Goal: Information Seeking & Learning: Learn about a topic

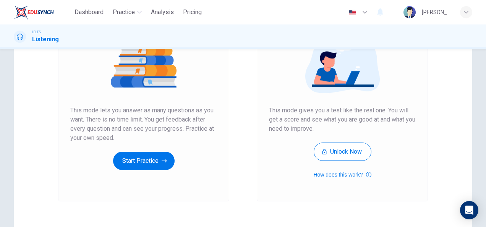
scroll to position [99, 0]
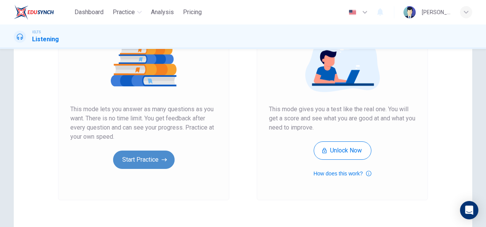
click at [146, 157] on button "Start Practice" at bounding box center [144, 160] width 62 height 18
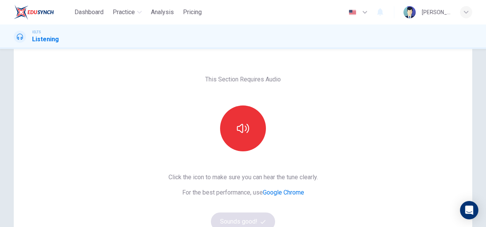
scroll to position [20, 0]
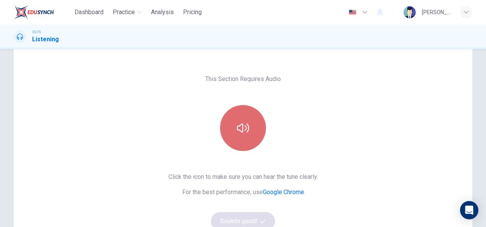
click at [238, 136] on button "button" at bounding box center [243, 128] width 46 height 46
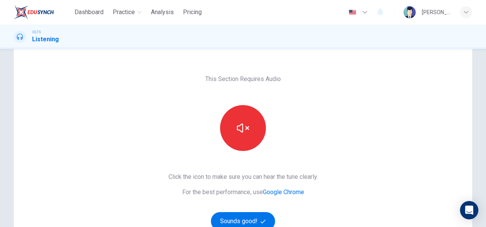
scroll to position [103, 0]
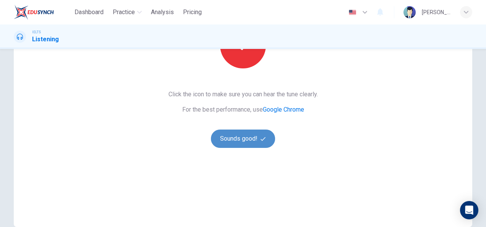
click at [251, 138] on button "Sounds good!" at bounding box center [243, 139] width 64 height 18
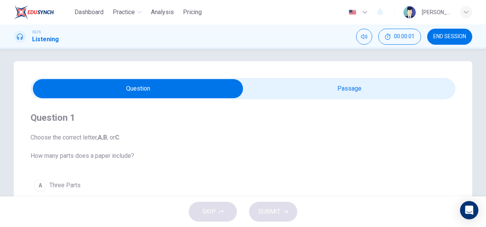
scroll to position [3, 0]
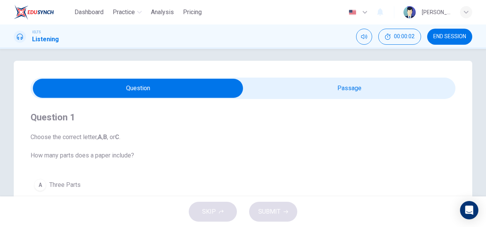
click at [307, 89] on input "checkbox" at bounding box center [138, 88] width 638 height 19
checkbox input "true"
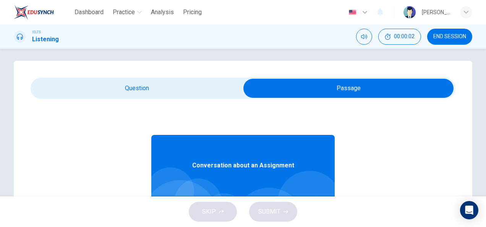
scroll to position [43, 0]
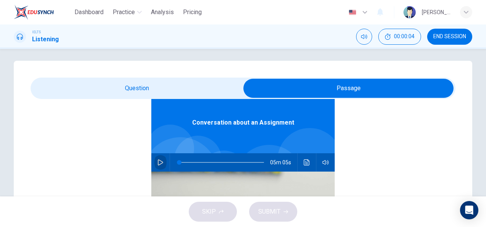
click at [155, 158] on button "button" at bounding box center [160, 162] width 12 height 18
type input "0"
type input "1"
click at [125, 92] on input "checkbox" at bounding box center [349, 88] width 638 height 19
checkbox input "false"
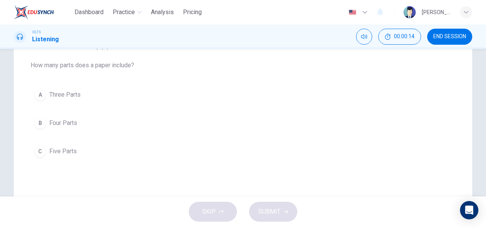
scroll to position [93, 0]
click at [54, 155] on span "Five Parts" at bounding box center [63, 152] width 28 height 9
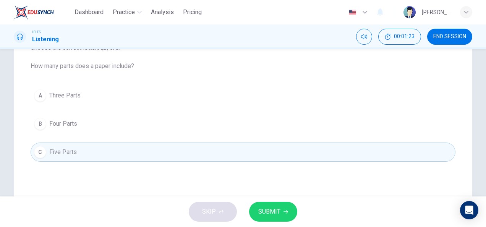
click at [275, 211] on span "SUBMIT" at bounding box center [269, 211] width 22 height 11
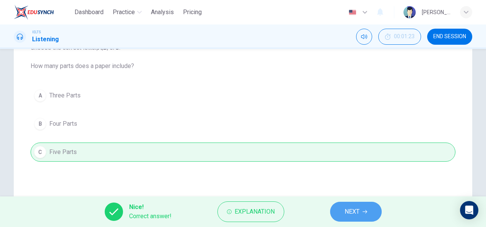
click at [347, 213] on span "NEXT" at bounding box center [352, 211] width 15 height 11
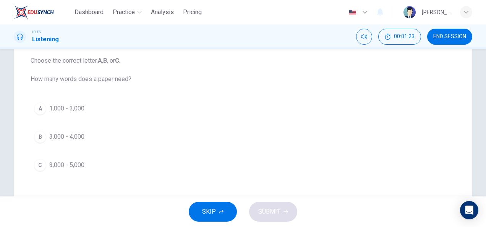
scroll to position [79, 0]
click at [72, 167] on span "3,000 - 5,000" at bounding box center [66, 165] width 35 height 9
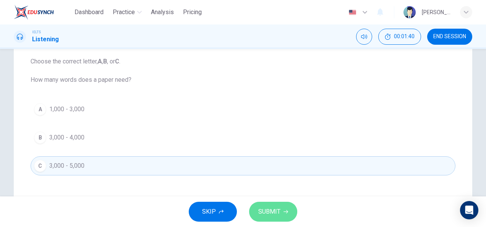
click at [288, 209] on button "SUBMIT" at bounding box center [273, 212] width 48 height 20
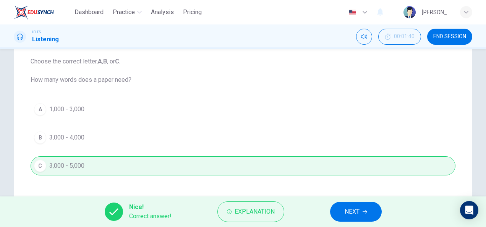
click at [343, 212] on button "NEXT" at bounding box center [356, 212] width 52 height 20
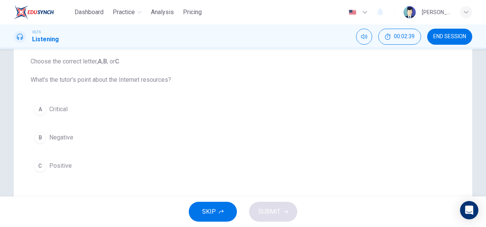
click at [68, 114] on button "A Critical" at bounding box center [243, 109] width 425 height 19
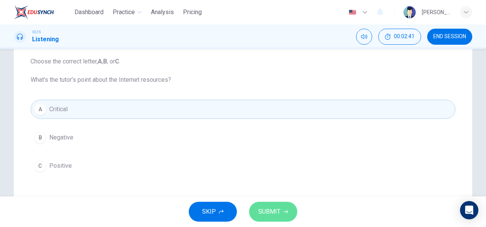
click at [281, 206] on button "SUBMIT" at bounding box center [273, 212] width 48 height 20
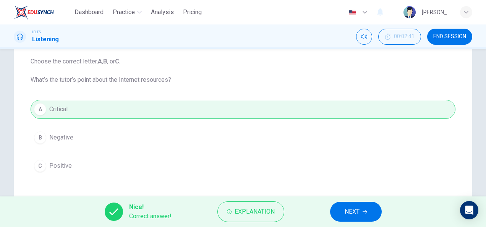
click at [345, 213] on span "NEXT" at bounding box center [352, 211] width 15 height 11
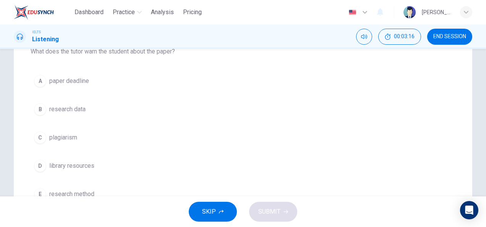
scroll to position [108, 0]
click at [69, 135] on span "plagiarism" at bounding box center [63, 137] width 28 height 9
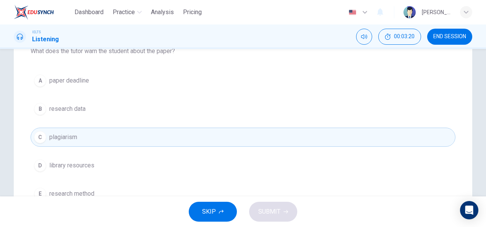
click at [102, 140] on button "C plagiarism" at bounding box center [243, 137] width 425 height 19
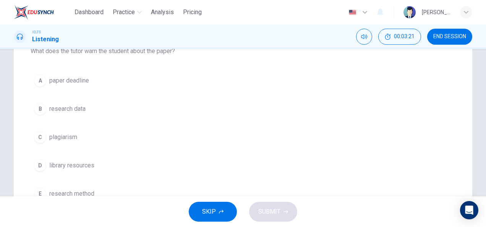
click at [64, 135] on span "plagiarism" at bounding box center [63, 137] width 28 height 9
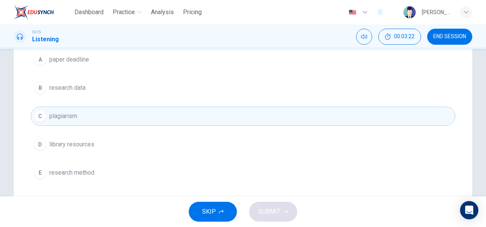
scroll to position [129, 0]
click at [72, 60] on span "paper deadline" at bounding box center [69, 59] width 40 height 9
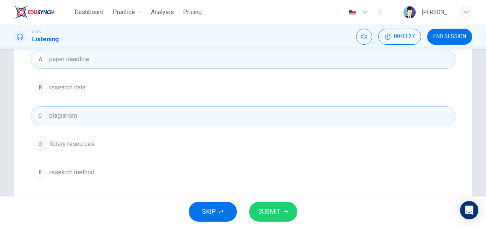
click at [104, 98] on div "A paper deadline B research data C plagiarism D library resources E research me…" at bounding box center [243, 116] width 425 height 132
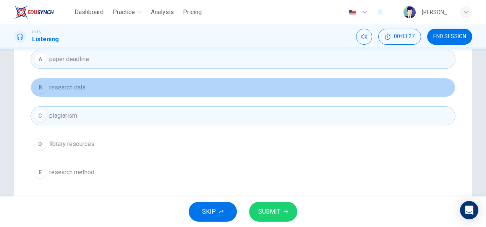
click at [98, 94] on button "B research data" at bounding box center [243, 87] width 425 height 19
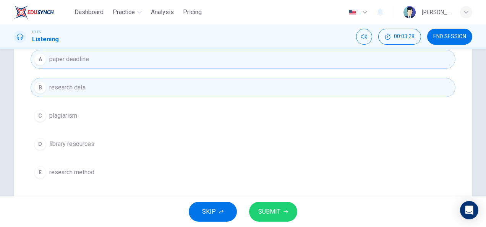
click at [75, 120] on button "C plagiarism" at bounding box center [243, 115] width 425 height 19
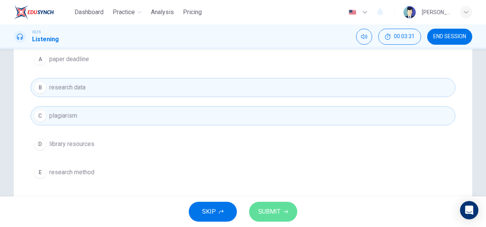
click at [262, 209] on span "SUBMIT" at bounding box center [269, 211] width 22 height 11
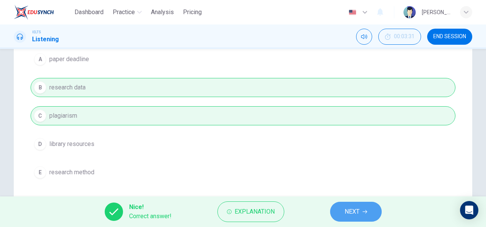
click at [357, 218] on button "NEXT" at bounding box center [356, 212] width 52 height 20
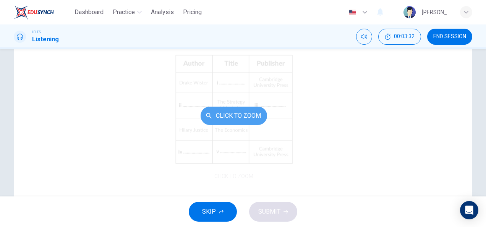
click at [226, 121] on button "Click to Zoom" at bounding box center [234, 116] width 67 height 18
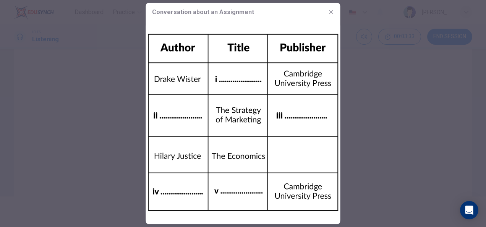
click at [106, 109] on div at bounding box center [243, 113] width 486 height 227
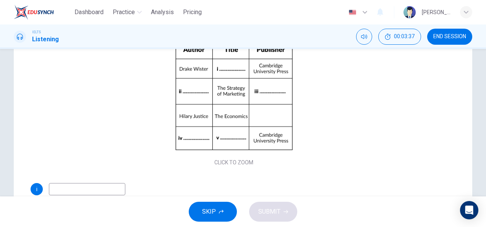
scroll to position [14, 0]
click at [71, 190] on input at bounding box center [87, 189] width 76 height 12
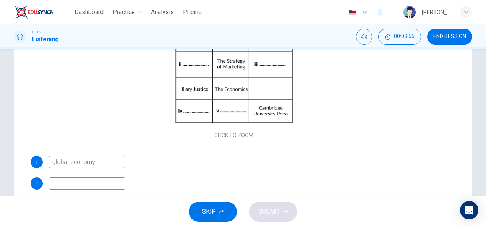
scroll to position [43, 0]
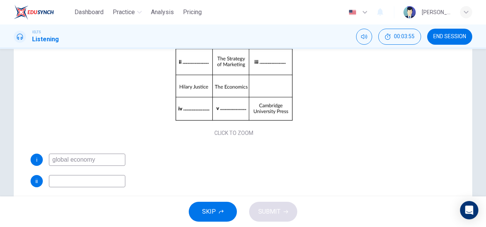
type input "global economy"
click at [119, 181] on input at bounding box center [87, 181] width 76 height 12
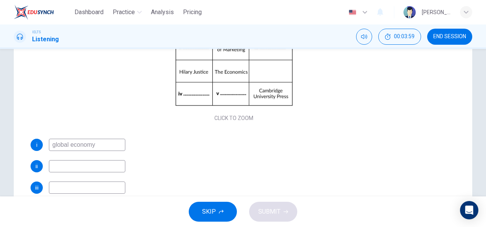
scroll to position [64, 0]
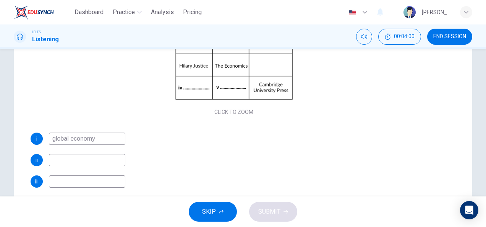
click at [113, 181] on input at bounding box center [87, 181] width 76 height 12
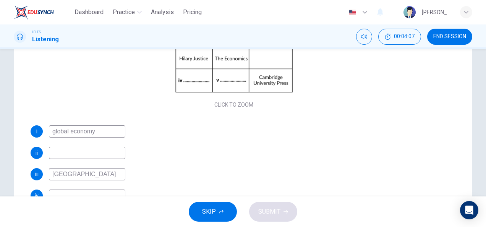
scroll to position [81, 0]
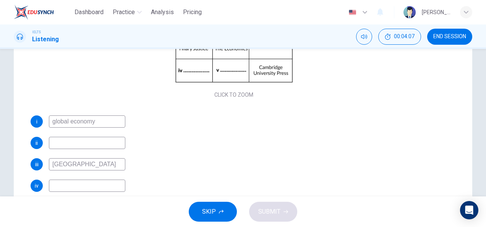
type input "[GEOGRAPHIC_DATA]"
click at [106, 180] on input at bounding box center [87, 186] width 76 height 12
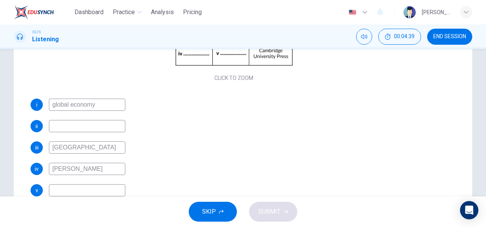
scroll to position [154, 0]
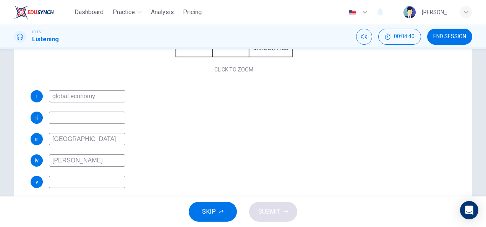
type input "[PERSON_NAME]"
click at [92, 179] on input at bounding box center [87, 182] width 76 height 12
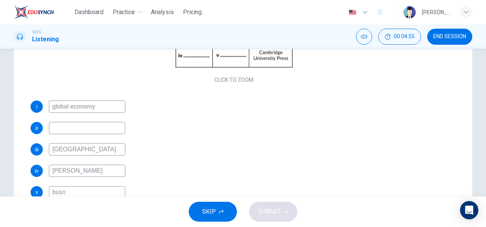
scroll to position [81, 0]
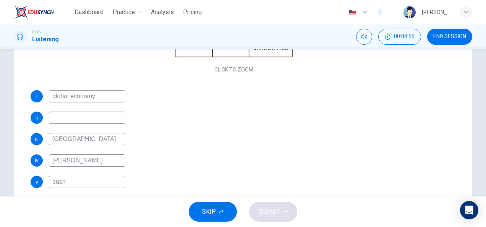
click at [73, 182] on input "busn" at bounding box center [87, 182] width 76 height 12
type input "busn"
click at [52, 98] on input "global economy" at bounding box center [87, 96] width 76 height 12
click at [53, 96] on input "global economy" at bounding box center [87, 96] width 76 height 12
click at [73, 96] on input "Global economy" at bounding box center [87, 96] width 76 height 12
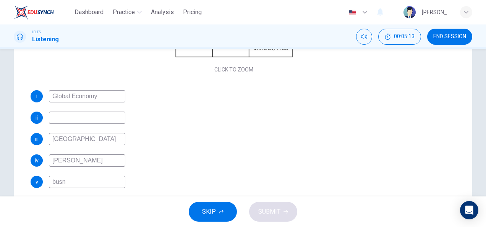
type input "Global Economy"
click at [78, 116] on input at bounding box center [87, 118] width 76 height 12
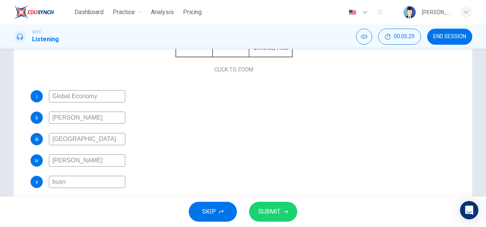
type input "[PERSON_NAME]"
click at [100, 138] on input "[GEOGRAPHIC_DATA]" at bounding box center [87, 139] width 76 height 12
click at [85, 136] on input "[GEOGRAPHIC_DATA]" at bounding box center [87, 139] width 76 height 12
type input "London Express"
click at [83, 166] on input "[PERSON_NAME]" at bounding box center [87, 160] width 76 height 12
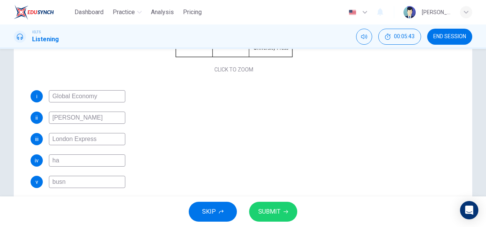
type input "h"
type input "[PERSON_NAME]"
click at [93, 182] on input "busn" at bounding box center [87, 182] width 76 height 12
type input "b"
type input "Business Management"
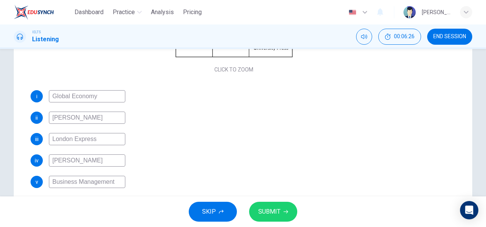
click at [329, 174] on div "i Global Economy ii [PERSON_NAME] iii London Express iv [PERSON_NAME] v Busines…" at bounding box center [234, 139] width 407 height 98
click at [284, 209] on button "SUBMIT" at bounding box center [273, 212] width 48 height 20
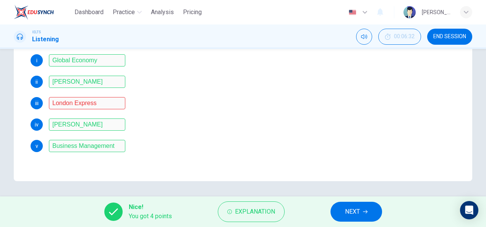
scroll to position [72, 0]
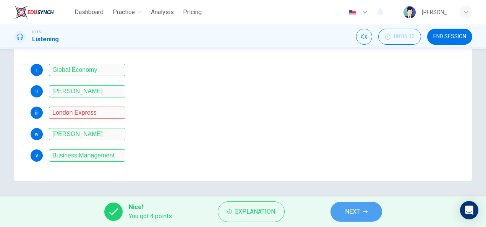
click at [359, 205] on button "NEXT" at bounding box center [357, 212] width 52 height 20
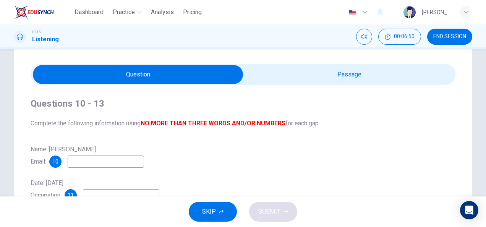
scroll to position [17, 0]
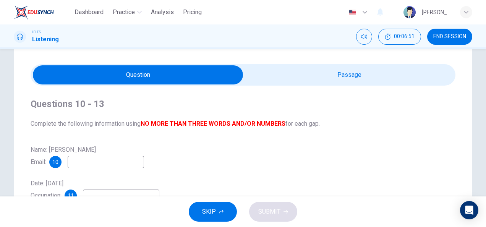
click at [328, 65] on input "checkbox" at bounding box center [138, 74] width 638 height 19
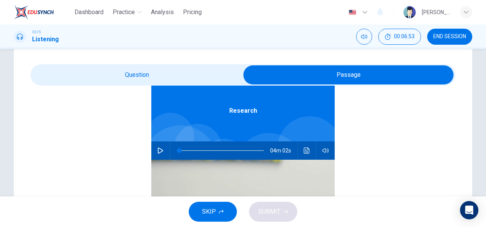
scroll to position [37, 0]
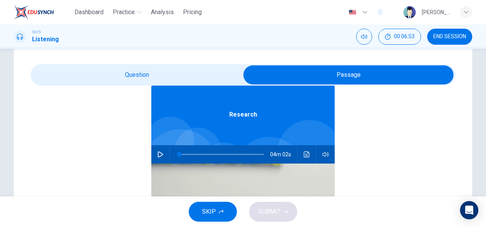
click at [166, 67] on input "checkbox" at bounding box center [349, 74] width 638 height 19
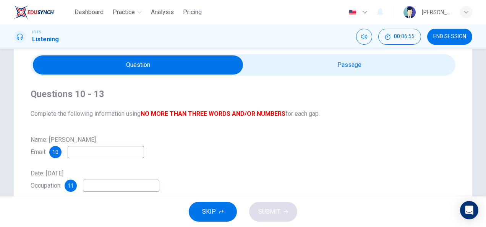
scroll to position [26, 0]
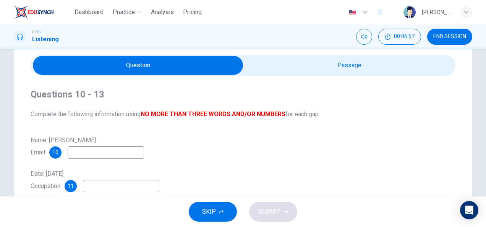
click at [314, 67] on input "checkbox" at bounding box center [138, 65] width 638 height 19
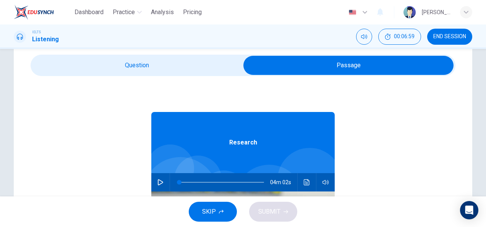
click at [158, 181] on icon "button" at bounding box center [161, 182] width 6 height 6
click at [115, 65] on input "checkbox" at bounding box center [349, 65] width 638 height 19
checkbox input "false"
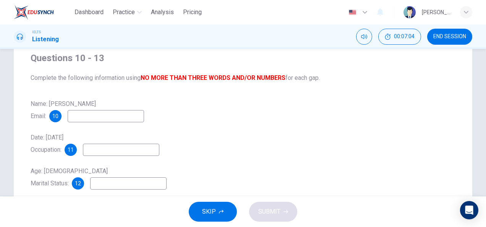
scroll to position [63, 0]
click at [95, 114] on input at bounding box center [106, 116] width 76 height 12
type input "Wglass"
click at [137, 150] on input at bounding box center [121, 149] width 76 height 12
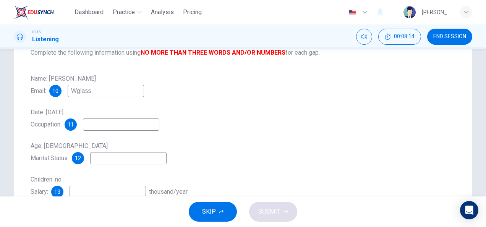
click at [125, 159] on input at bounding box center [128, 158] width 76 height 12
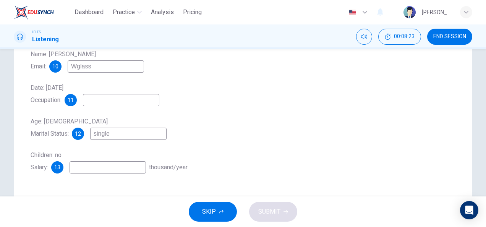
scroll to position [114, 0]
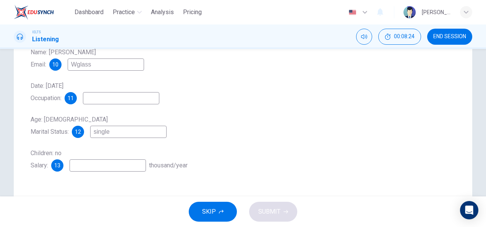
type input "single"
click at [105, 167] on input at bounding box center [108, 165] width 76 height 12
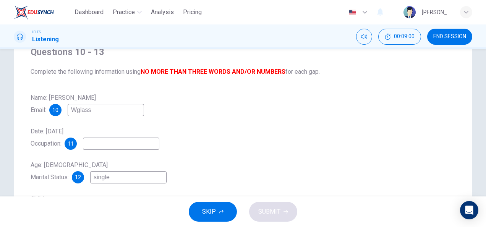
scroll to position [69, 0]
type input "24 to 27"
click at [107, 111] on input "Wglass" at bounding box center [106, 110] width 76 height 12
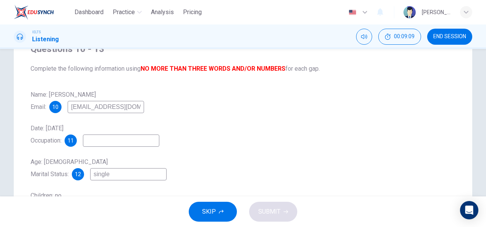
click at [77, 107] on input "[EMAIL_ADDRESS][DOMAIN_NAME]" at bounding box center [106, 107] width 76 height 12
type input "[EMAIL_ADDRESS][DOMAIN_NAME]"
click at [141, 144] on input at bounding box center [121, 141] width 76 height 12
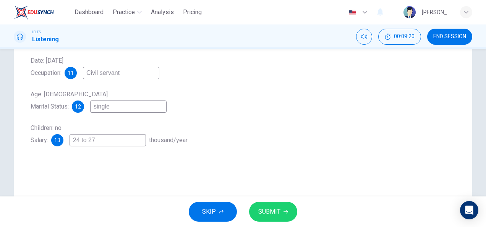
scroll to position [140, 0]
type input "Civil servant"
click at [284, 208] on button "SUBMIT" at bounding box center [273, 212] width 48 height 20
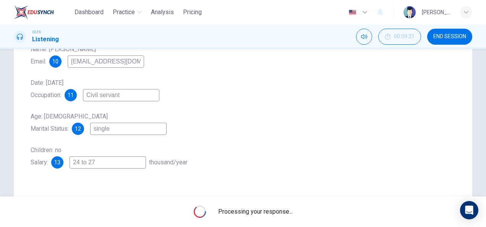
scroll to position [118, 0]
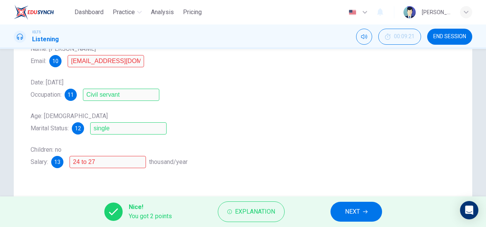
click at [362, 206] on button "NEXT" at bounding box center [357, 212] width 52 height 20
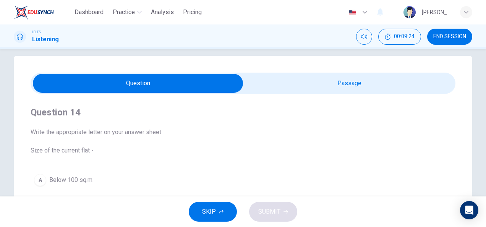
scroll to position [8, 0]
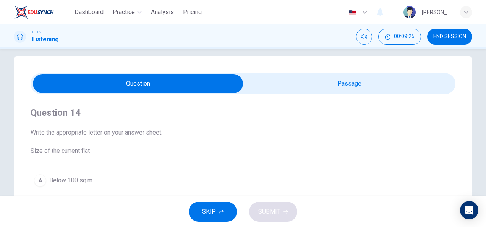
type input "66"
click at [266, 82] on input "checkbox" at bounding box center [138, 83] width 638 height 19
checkbox input "true"
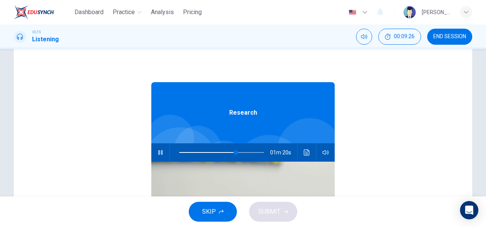
scroll to position [58, 0]
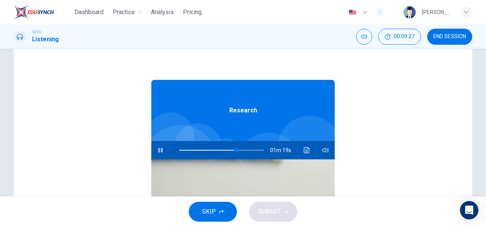
click at [158, 147] on icon "button" at bounding box center [161, 150] width 6 height 6
click at [205, 151] on span at bounding box center [221, 150] width 85 height 11
click at [196, 151] on span at bounding box center [221, 150] width 85 height 11
click at [158, 149] on icon "button" at bounding box center [161, 150] width 6 height 6
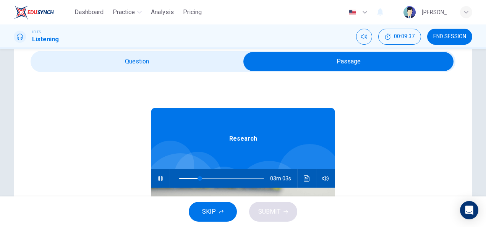
scroll to position [27, 0]
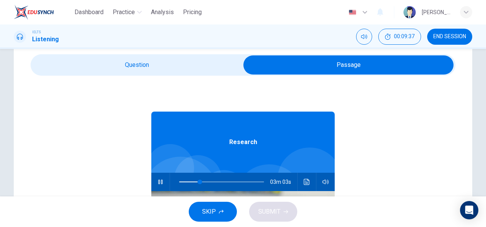
type input "25"
click at [139, 71] on input "checkbox" at bounding box center [349, 64] width 638 height 19
checkbox input "false"
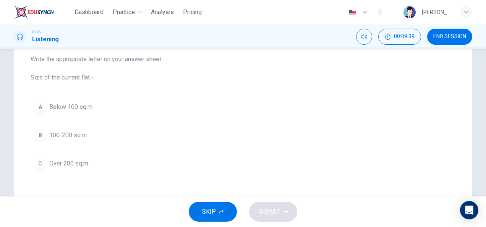
scroll to position [81, 0]
click at [92, 135] on button "B 100-200 sq.m." at bounding box center [243, 136] width 425 height 19
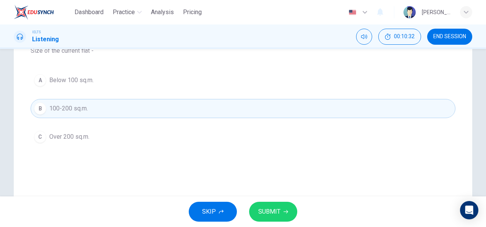
scroll to position [108, 0]
click at [276, 206] on button "SUBMIT" at bounding box center [273, 212] width 48 height 20
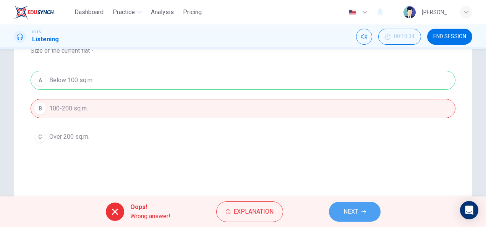
click at [354, 203] on button "NEXT" at bounding box center [355, 212] width 52 height 20
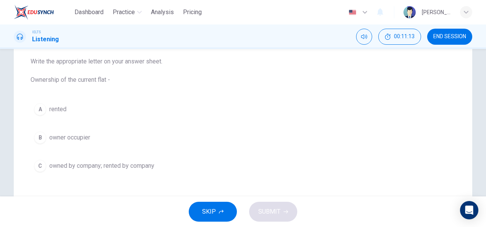
scroll to position [80, 0]
click at [83, 109] on button "A rented" at bounding box center [243, 108] width 425 height 19
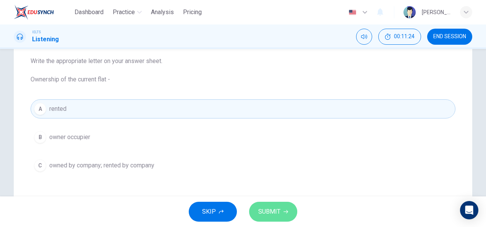
click at [268, 205] on button "SUBMIT" at bounding box center [273, 212] width 48 height 20
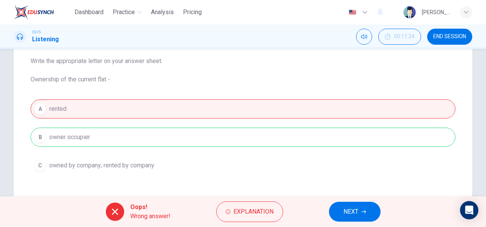
scroll to position [0, 0]
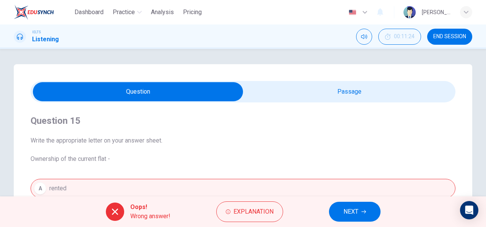
type input "73"
click at [280, 96] on input "checkbox" at bounding box center [138, 91] width 638 height 19
checkbox input "true"
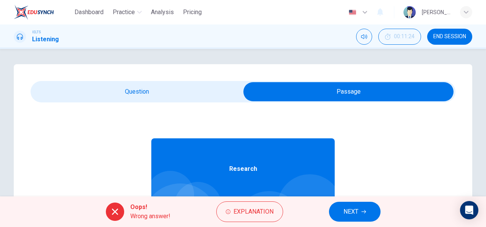
scroll to position [43, 0]
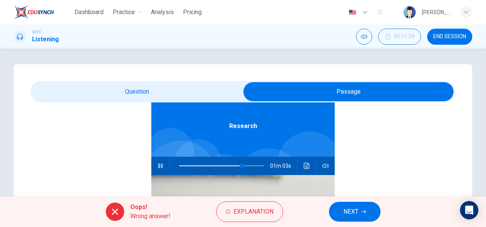
click at [158, 166] on icon "button" at bounding box center [161, 166] width 6 height 6
type input "51"
click at [219, 165] on span at bounding box center [221, 166] width 85 height 11
click at [154, 164] on button "button" at bounding box center [160, 166] width 12 height 18
click at [131, 91] on input "checkbox" at bounding box center [349, 91] width 638 height 19
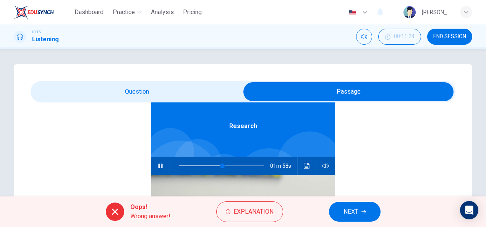
checkbox input "false"
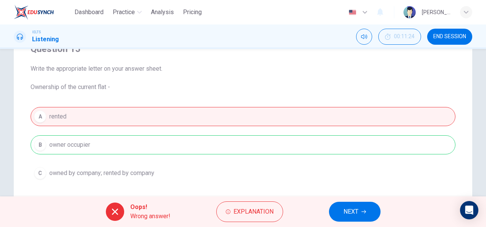
scroll to position [0, 0]
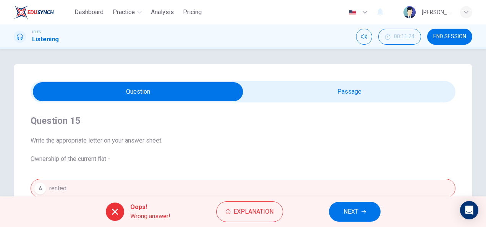
type input "58"
click at [285, 89] on input "checkbox" at bounding box center [138, 91] width 638 height 19
checkbox input "true"
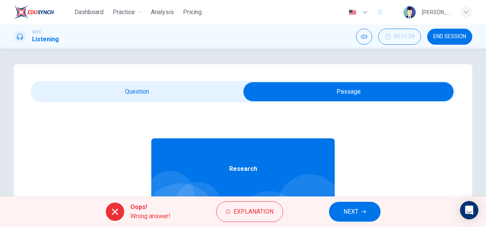
scroll to position [43, 0]
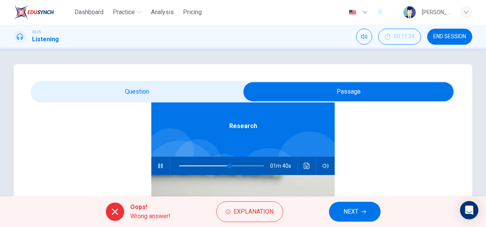
click at [161, 167] on button "button" at bounding box center [160, 166] width 12 height 18
click at [212, 166] on span at bounding box center [221, 166] width 85 height 11
click at [158, 165] on icon "button" at bounding box center [161, 166] width 6 height 6
type input "44"
click at [156, 97] on input "checkbox" at bounding box center [349, 91] width 638 height 19
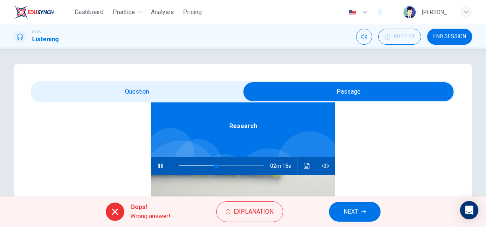
checkbox input "false"
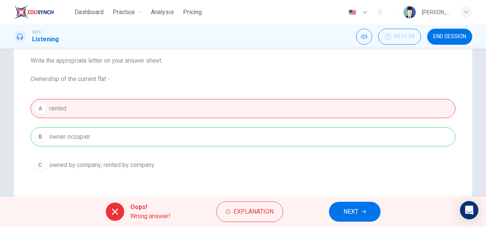
scroll to position [79, 0]
click at [347, 207] on span "NEXT" at bounding box center [351, 211] width 15 height 11
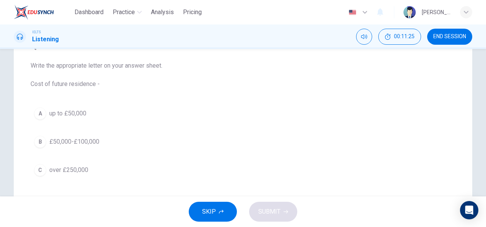
scroll to position [74, 0]
click at [100, 135] on button "B £50,000-£100,000" at bounding box center [243, 142] width 425 height 19
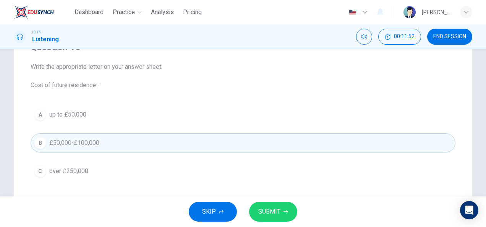
click at [276, 203] on button "SUBMIT" at bounding box center [273, 212] width 48 height 20
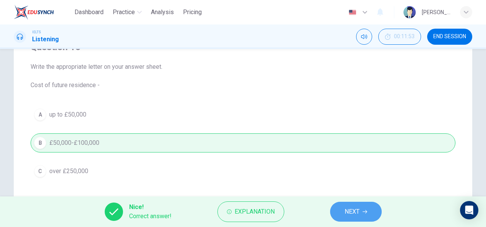
click at [359, 207] on span "NEXT" at bounding box center [352, 211] width 15 height 11
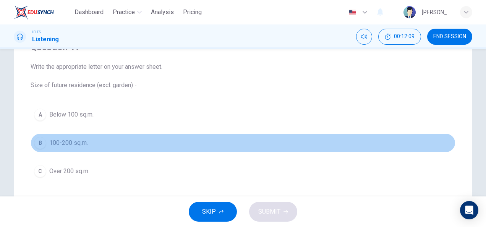
click at [108, 146] on button "B 100-200 sq.m." at bounding box center [243, 142] width 425 height 19
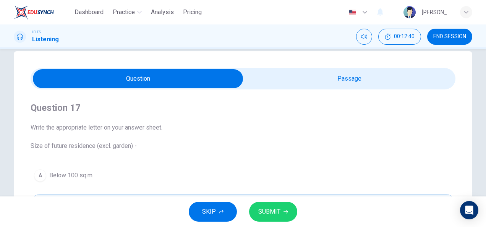
scroll to position [10, 0]
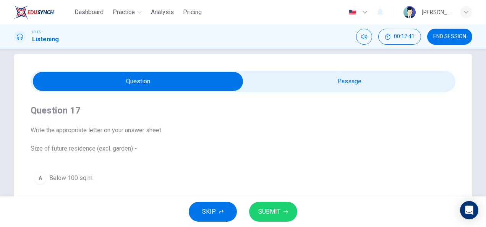
type input "82"
click at [274, 86] on input "checkbox" at bounding box center [138, 81] width 638 height 19
checkbox input "true"
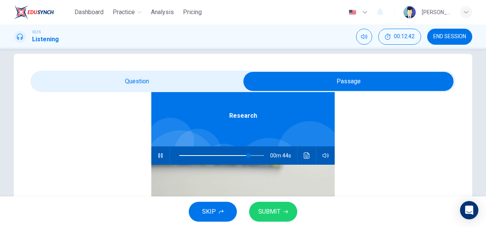
scroll to position [43, 0]
click at [158, 160] on button "button" at bounding box center [160, 155] width 12 height 18
click at [241, 154] on span at bounding box center [243, 155] width 5 height 5
click at [158, 153] on icon "button" at bounding box center [161, 156] width 6 height 6
type input "75"
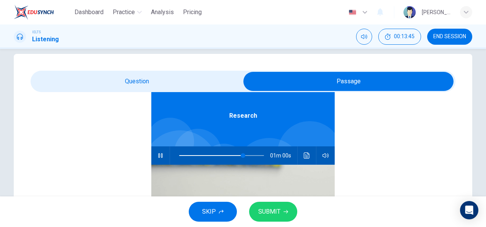
click at [155, 87] on input "checkbox" at bounding box center [349, 81] width 638 height 19
checkbox input "false"
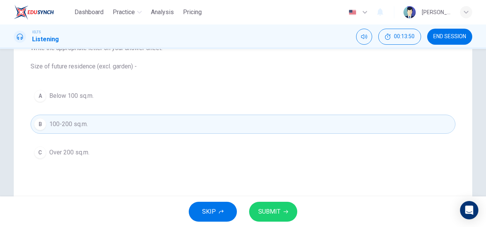
scroll to position [0, 0]
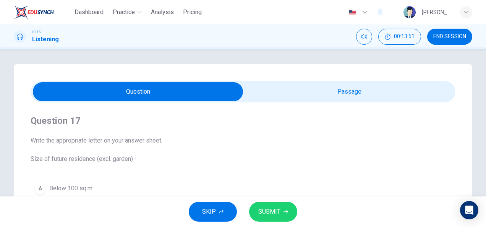
type input "78"
click at [284, 97] on input "checkbox" at bounding box center [138, 91] width 638 height 19
checkbox input "true"
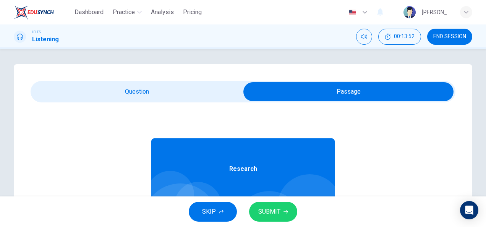
scroll to position [27, 0]
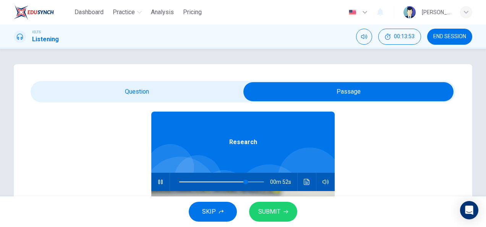
click at [230, 182] on span at bounding box center [221, 182] width 85 height 11
type input "65"
click at [191, 90] on input "checkbox" at bounding box center [349, 91] width 638 height 19
checkbox input "false"
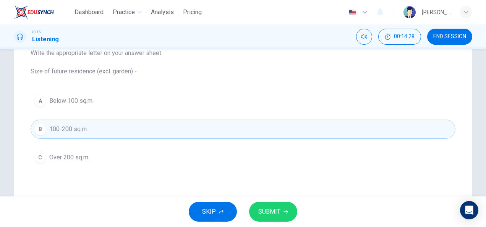
scroll to position [0, 0]
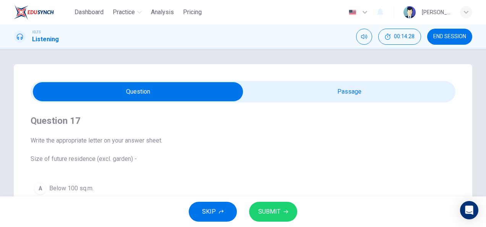
type input "78"
click at [278, 92] on input "checkbox" at bounding box center [138, 91] width 638 height 19
checkbox input "true"
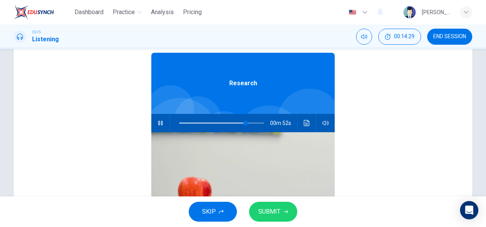
scroll to position [86, 0]
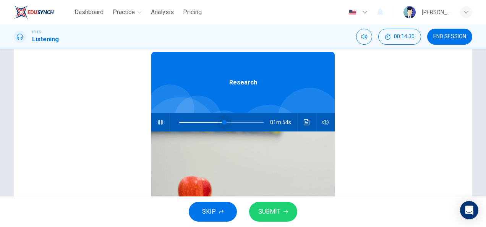
click at [221, 119] on span at bounding box center [221, 122] width 85 height 11
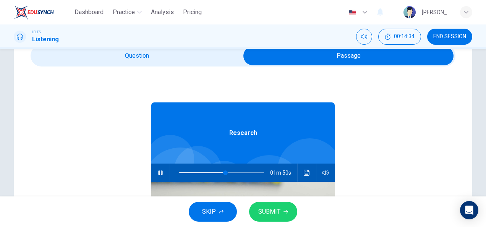
type input "55"
click at [188, 61] on input "checkbox" at bounding box center [349, 55] width 638 height 19
checkbox input "false"
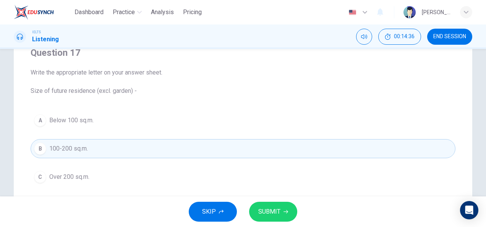
scroll to position [75, 0]
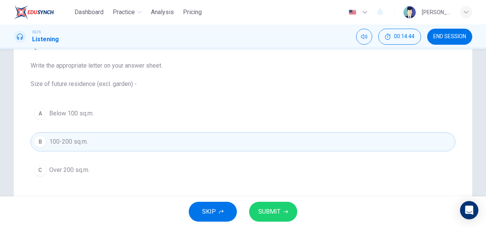
click at [112, 168] on button "C Over 200 sq.m." at bounding box center [243, 170] width 425 height 19
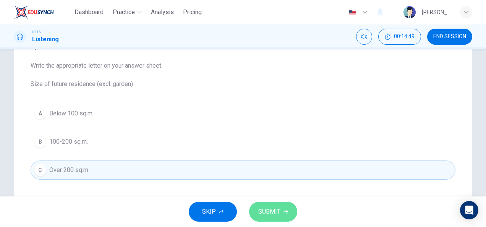
click at [257, 211] on button "SUBMIT" at bounding box center [273, 212] width 48 height 20
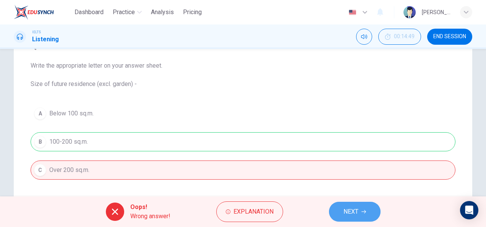
click at [349, 203] on button "NEXT" at bounding box center [355, 212] width 52 height 20
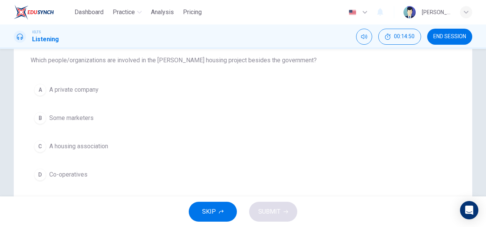
scroll to position [118, 0]
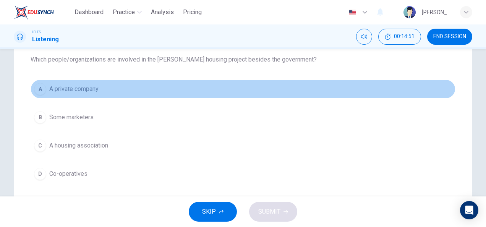
click at [80, 81] on button "A A private company" at bounding box center [243, 89] width 425 height 19
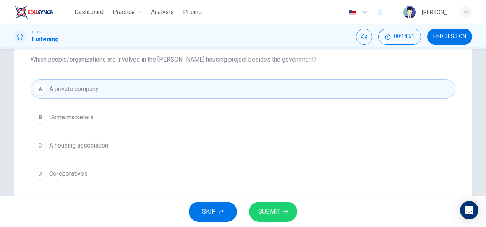
click at [94, 122] on button "B Some marketers" at bounding box center [243, 117] width 425 height 19
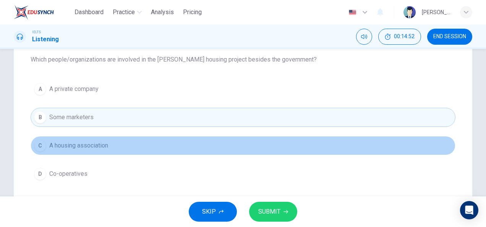
click at [92, 146] on span "A housing association" at bounding box center [78, 145] width 59 height 9
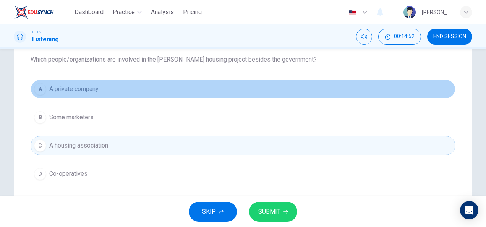
click at [109, 96] on button "A A private company" at bounding box center [243, 89] width 425 height 19
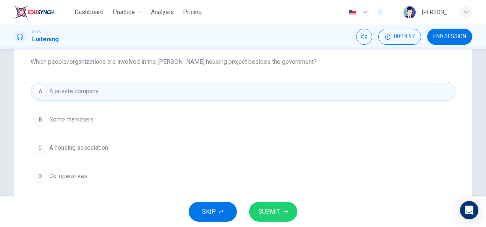
scroll to position [115, 0]
click at [267, 208] on span "SUBMIT" at bounding box center [269, 211] width 22 height 11
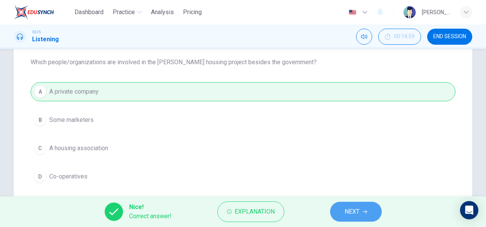
click at [358, 209] on span "NEXT" at bounding box center [352, 211] width 15 height 11
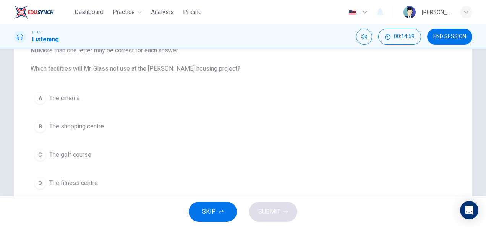
scroll to position [107, 0]
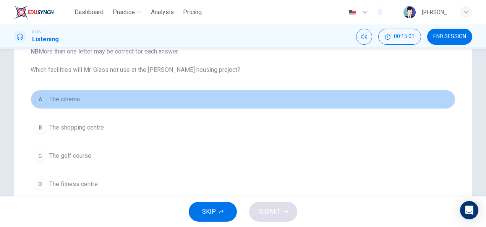
click at [73, 96] on span "The cinema" at bounding box center [64, 99] width 31 height 9
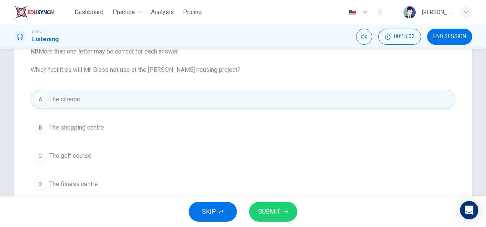
click at [263, 213] on span "SUBMIT" at bounding box center [269, 211] width 22 height 11
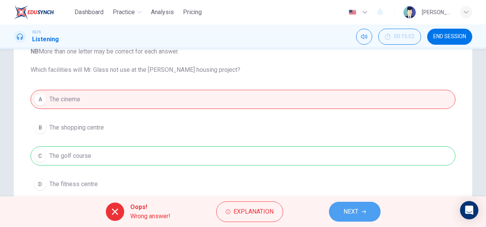
click at [369, 216] on button "NEXT" at bounding box center [355, 212] width 52 height 20
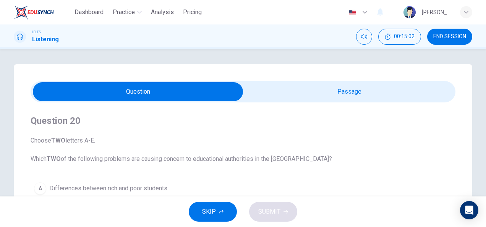
scroll to position [41, 0]
